Goal: Check status: Check status

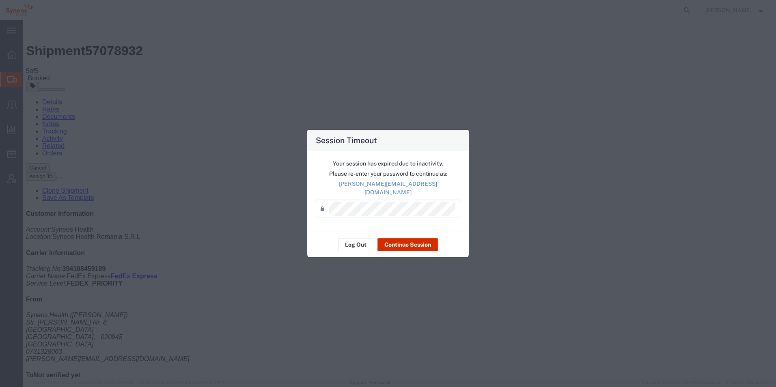
click at [420, 242] on button "Continue Session" at bounding box center [407, 244] width 60 height 13
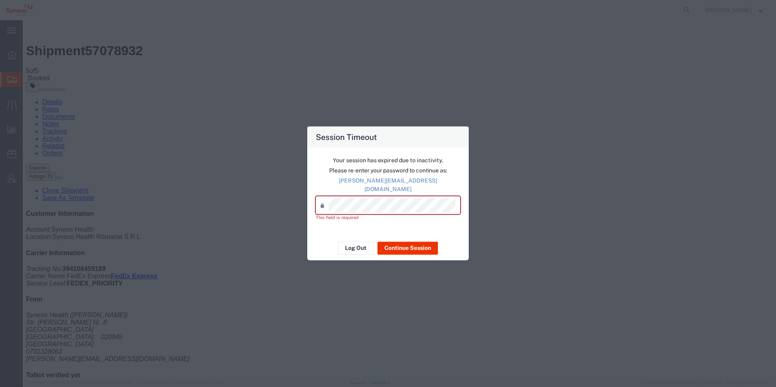
click at [206, 144] on div "Session Timeout Your session has expired due to inactivity. Please re-enter you…" at bounding box center [388, 193] width 776 height 387
click at [209, 136] on div "Session Timeout Your session has expired due to inactivity. Please re-enter you…" at bounding box center [388, 193] width 776 height 387
click at [463, 138] on div "Session Timeout" at bounding box center [388, 137] width 162 height 21
drag, startPoint x: 442, startPoint y: 83, endPoint x: 438, endPoint y: 95, distance: 12.2
click at [442, 84] on div "Session Timeout Your session has expired due to inactivity. Please re-enter you…" at bounding box center [388, 193] width 776 height 387
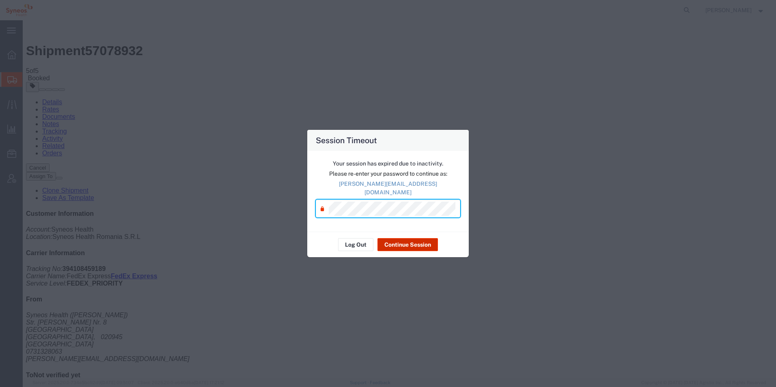
click at [409, 243] on button "Continue Session" at bounding box center [407, 244] width 60 height 13
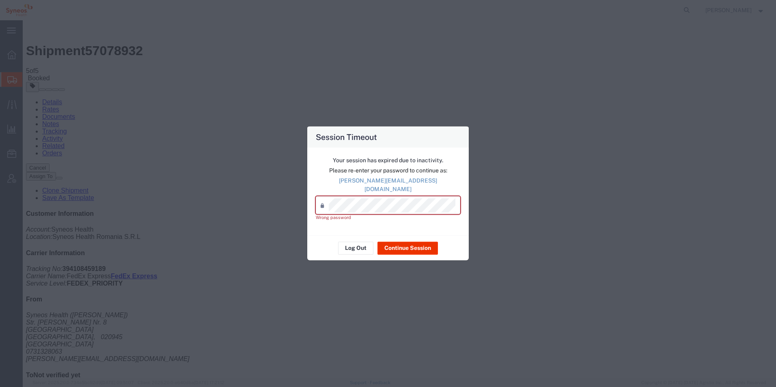
click at [333, 214] on div "Wrong password" at bounding box center [388, 217] width 144 height 7
click at [352, 244] on button "Log Out" at bounding box center [355, 247] width 35 height 13
